Goal: Task Accomplishment & Management: Manage account settings

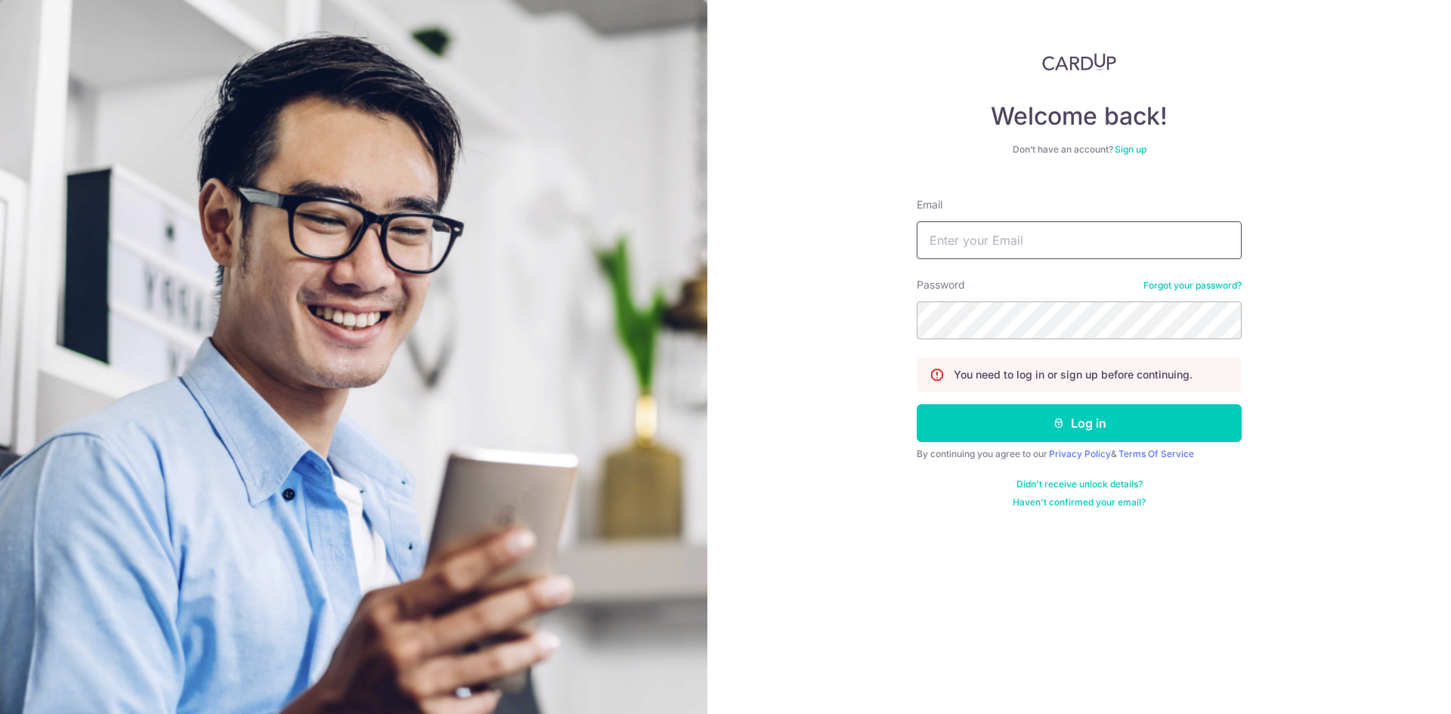
click at [1012, 230] on input "Email" at bounding box center [1078, 240] width 325 height 38
type input "[EMAIL_ADDRESS][DOMAIN_NAME]"
click at [1100, 421] on button "Log in" at bounding box center [1078, 423] width 325 height 38
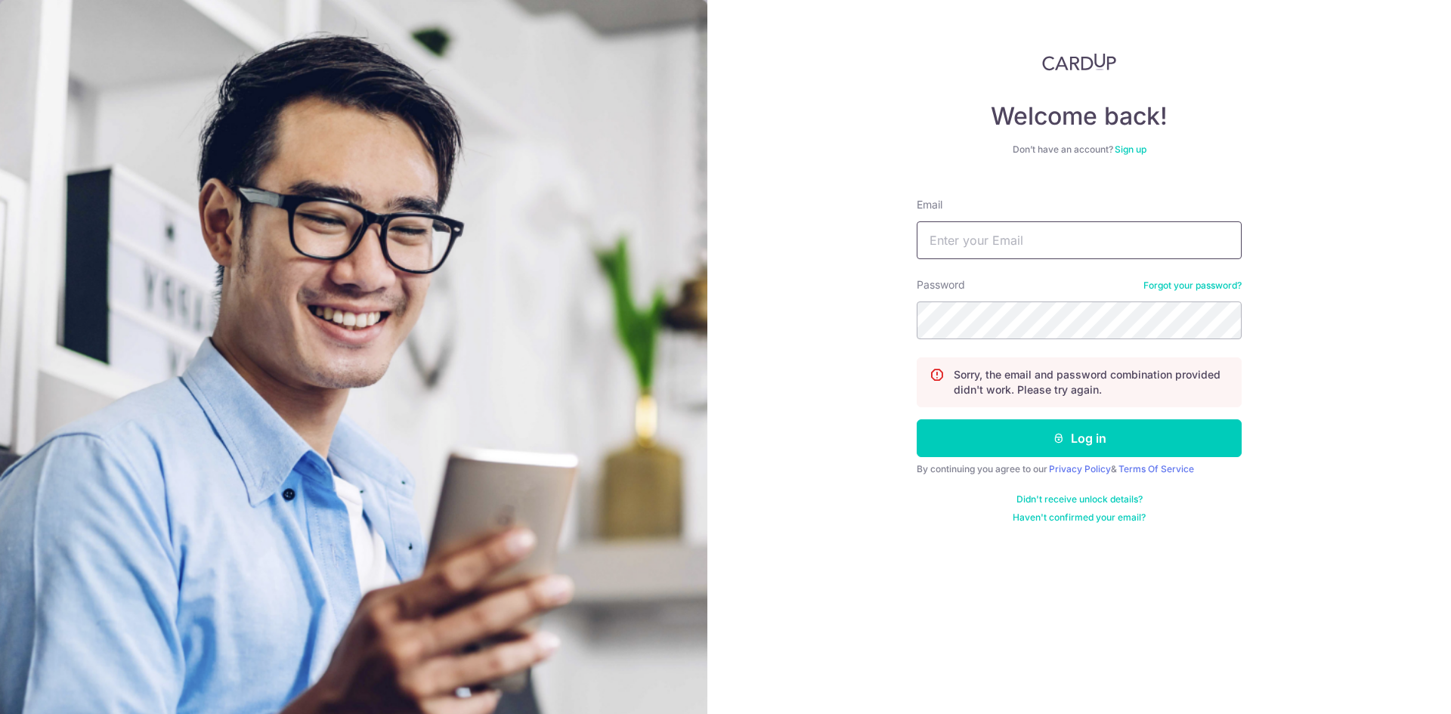
click at [1044, 233] on input "Email" at bounding box center [1078, 240] width 325 height 38
type input "[EMAIL_ADDRESS][DOMAIN_NAME]"
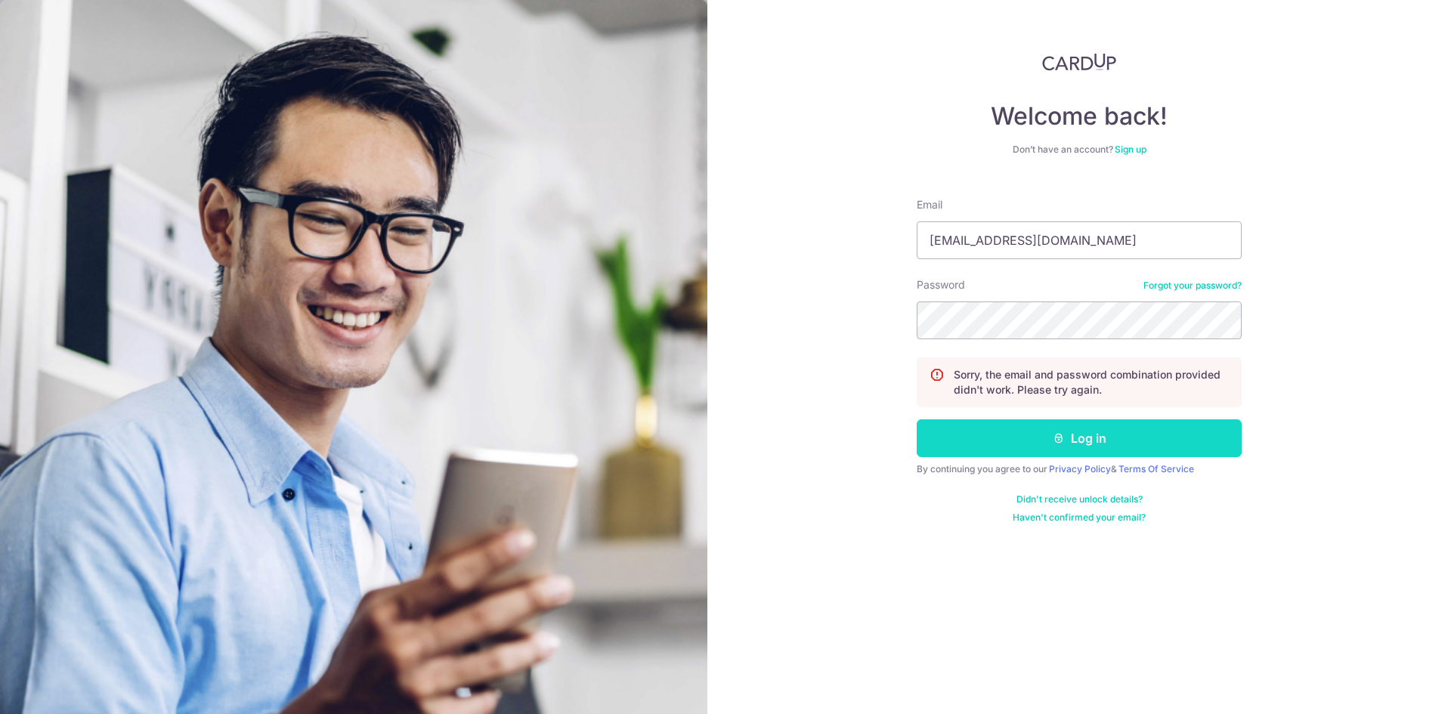
click at [1184, 422] on button "Log in" at bounding box center [1078, 438] width 325 height 38
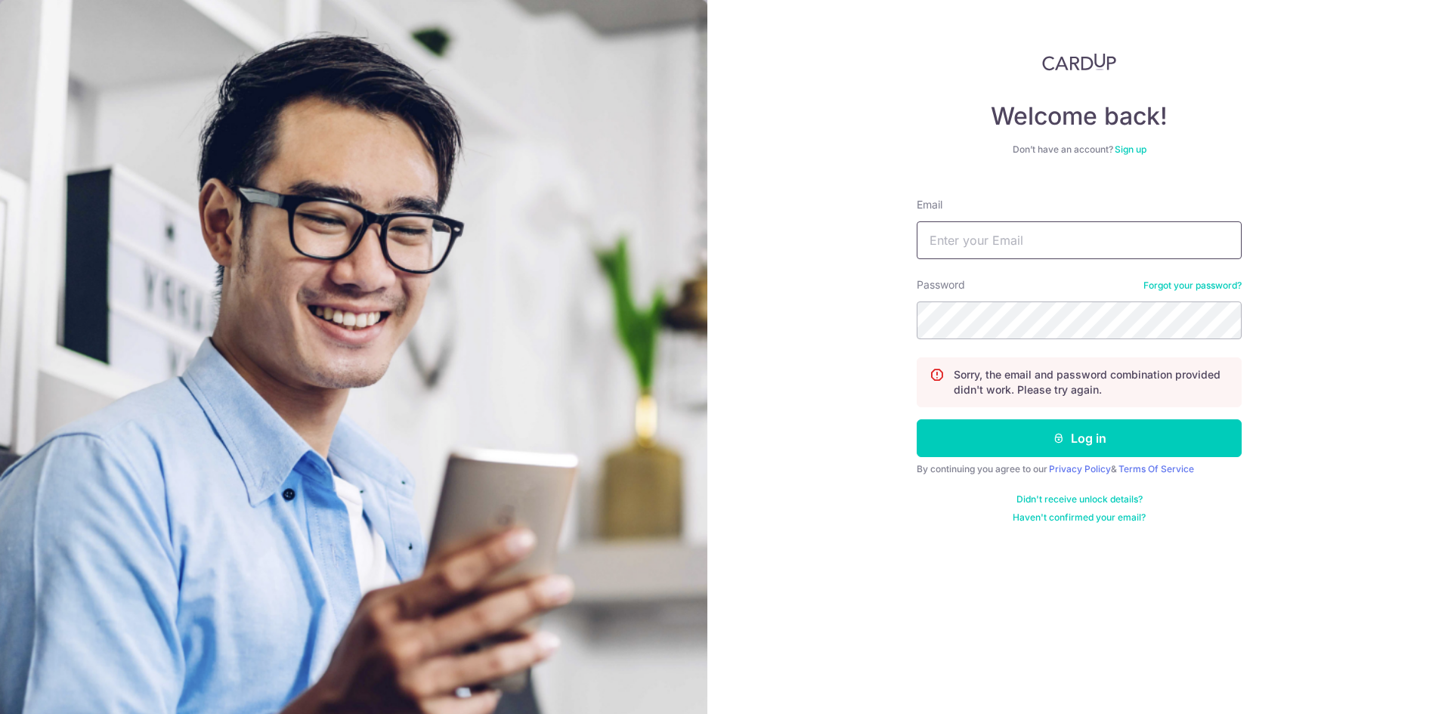
click at [1007, 233] on input "Email" at bounding box center [1078, 240] width 325 height 38
drag, startPoint x: 1089, startPoint y: 241, endPoint x: 938, endPoint y: 237, distance: 151.1
click at [938, 237] on input "[EMAIL_ADDRESS][DOMAIN_NAME]" at bounding box center [1078, 240] width 325 height 38
drag, startPoint x: 1111, startPoint y: 240, endPoint x: 743, endPoint y: 237, distance: 367.2
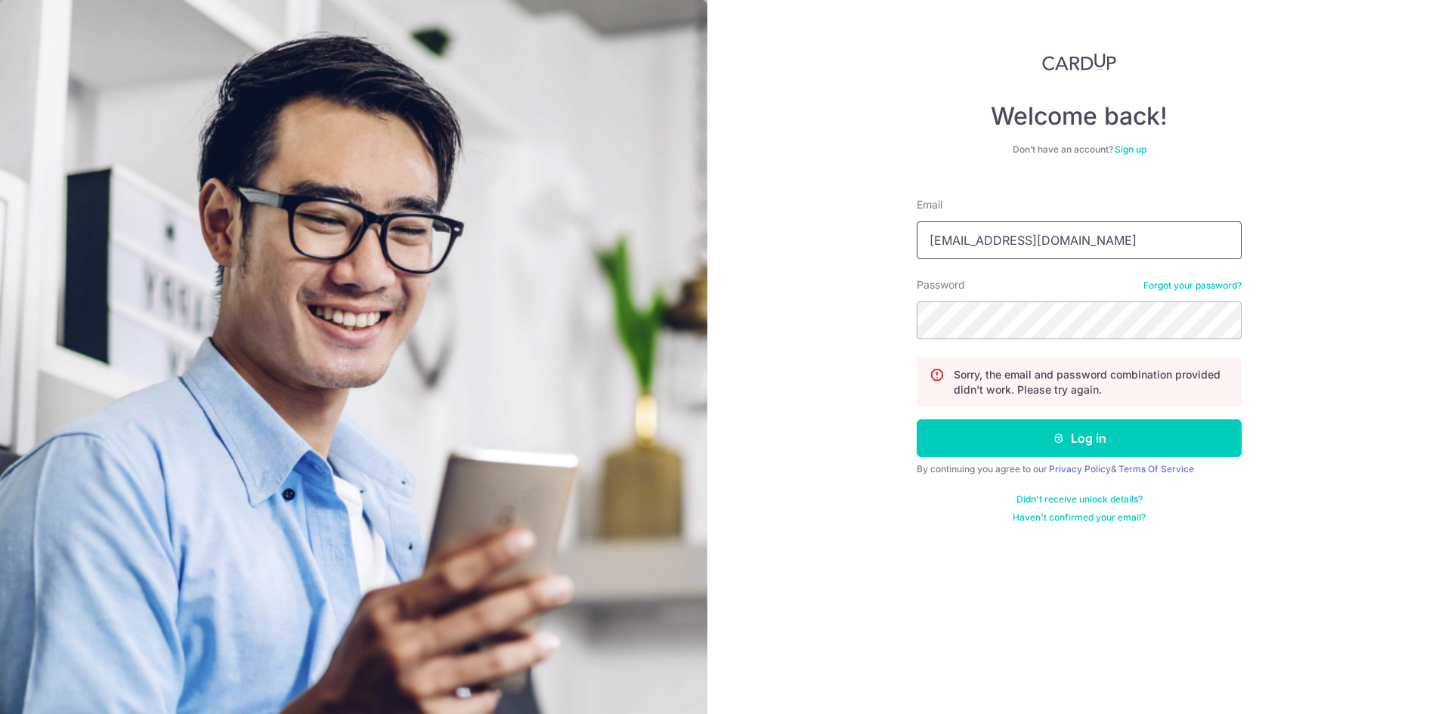
click at [743, 237] on div "Welcome back! Don’t have an account? Sign up Email shamsul.leman@gmail.com Pass…" at bounding box center [1078, 357] width 743 height 714
type input "shamsul.leman@gmail.com"
click at [1074, 437] on button "Log in" at bounding box center [1078, 438] width 325 height 38
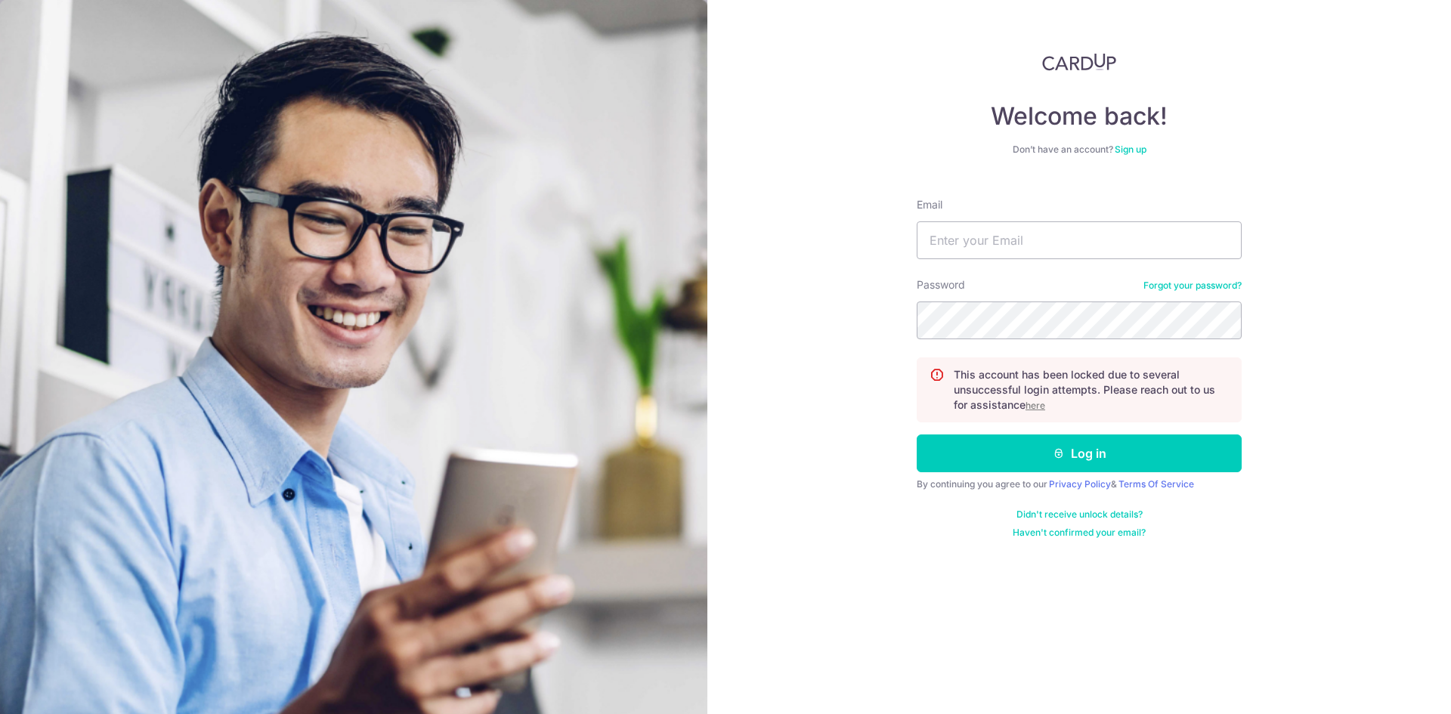
click at [1040, 405] on u "here" at bounding box center [1035, 405] width 20 height 11
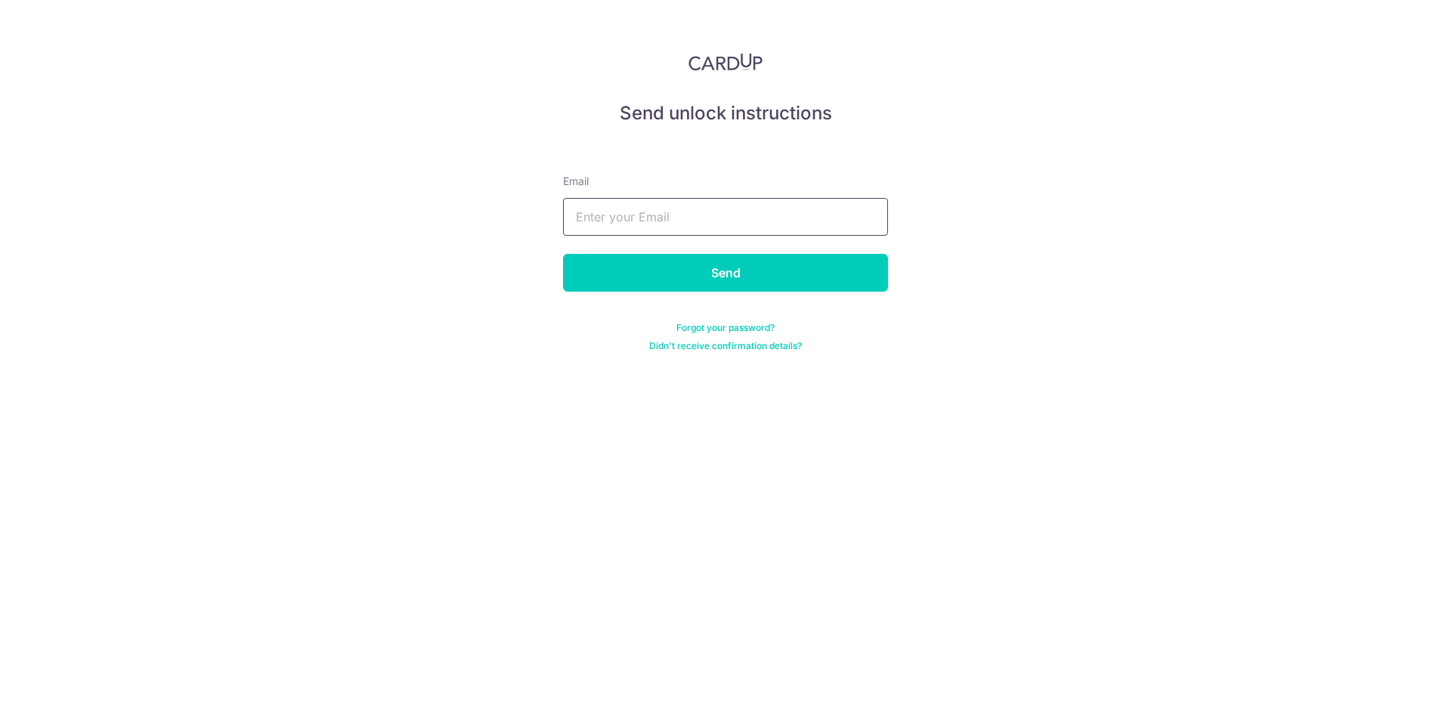
click at [613, 205] on input "text" at bounding box center [725, 217] width 325 height 38
paste input "[EMAIL_ADDRESS][DOMAIN_NAME]"
type input "[EMAIL_ADDRESS][DOMAIN_NAME]"
click at [713, 283] on input "Send" at bounding box center [725, 273] width 325 height 38
